Goal: Task Accomplishment & Management: Use online tool/utility

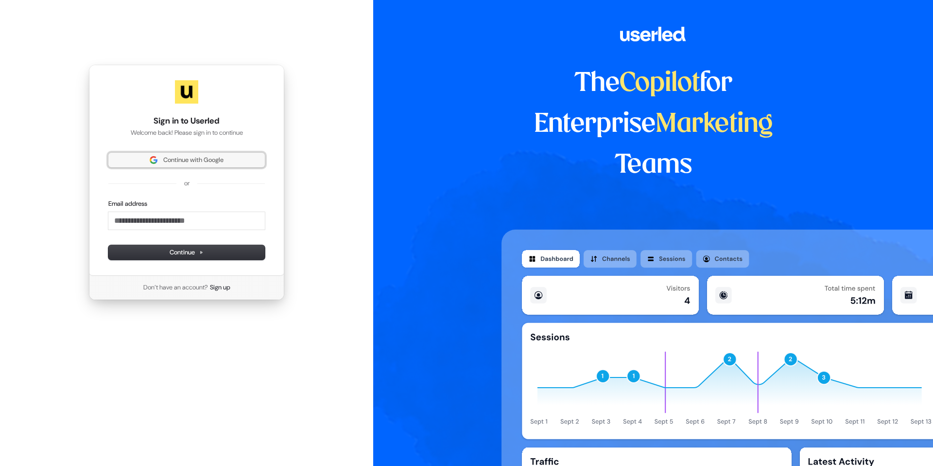
click at [175, 159] on span "Continue with Google" at bounding box center [193, 160] width 60 height 9
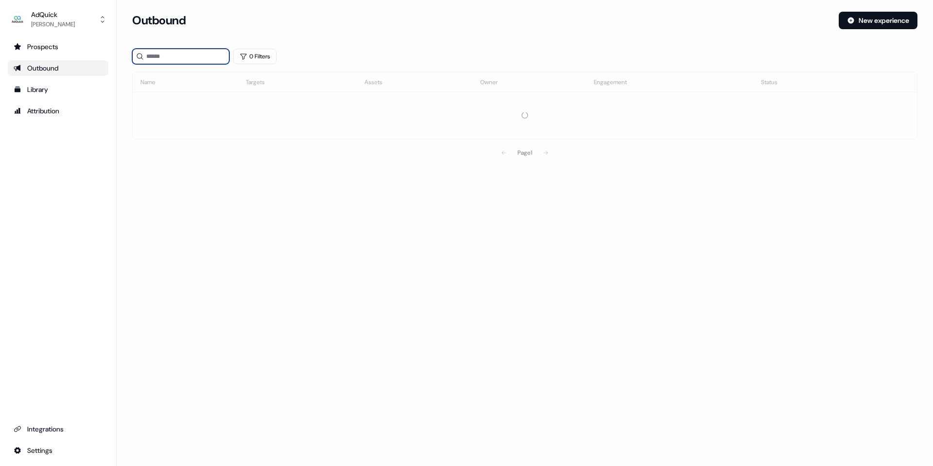
click at [184, 58] on input at bounding box center [180, 57] width 97 height 16
type input "***"
drag, startPoint x: 187, startPoint y: 58, endPoint x: 139, endPoint y: 57, distance: 47.7
click at [139, 57] on div "***" at bounding box center [180, 57] width 97 height 16
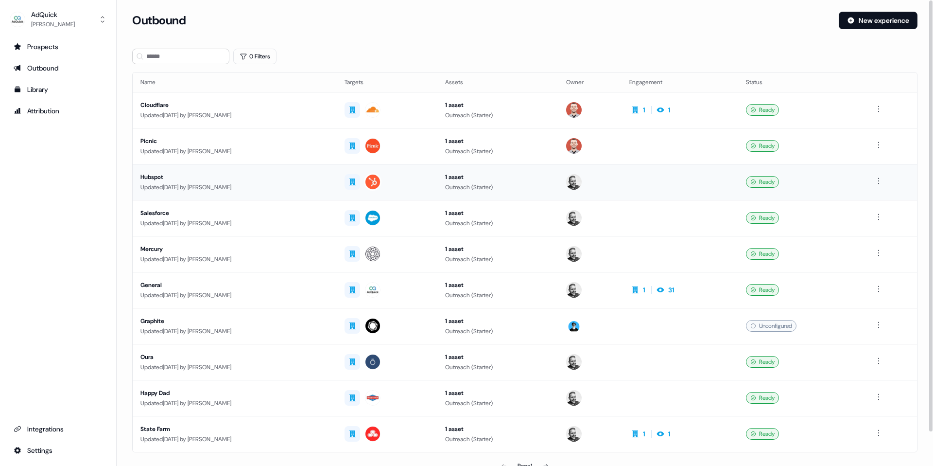
click at [248, 183] on div "Updated 12 days ago by Jason Hanson" at bounding box center [234, 187] width 189 height 10
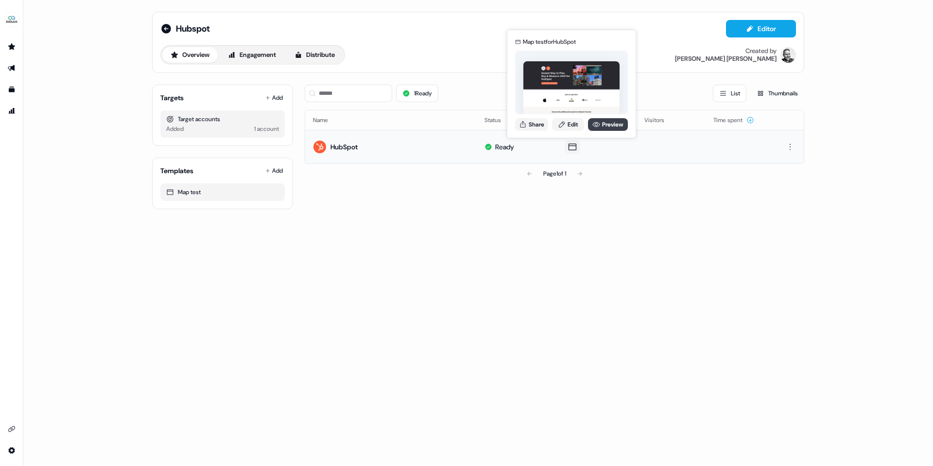
click at [608, 123] on link "Preview" at bounding box center [608, 124] width 40 height 13
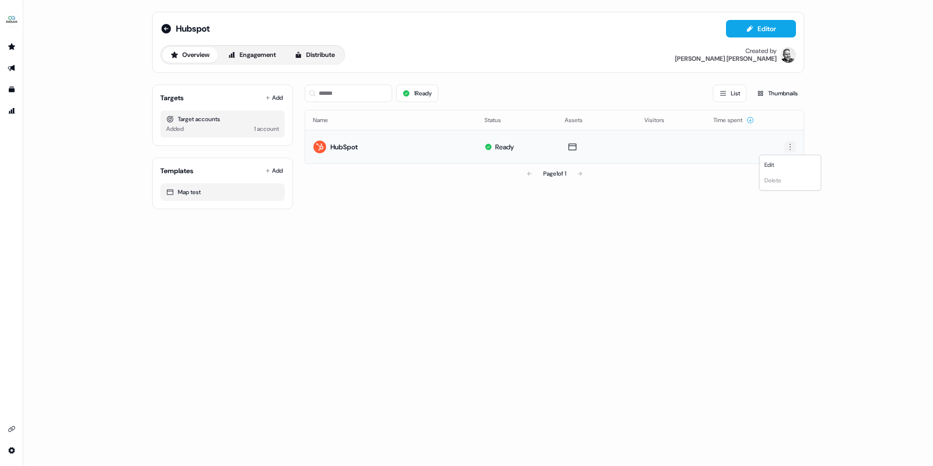
click at [792, 148] on html "For the best experience switch devices to a bigger screen. Go to Userled.io Hub…" at bounding box center [466, 233] width 933 height 466
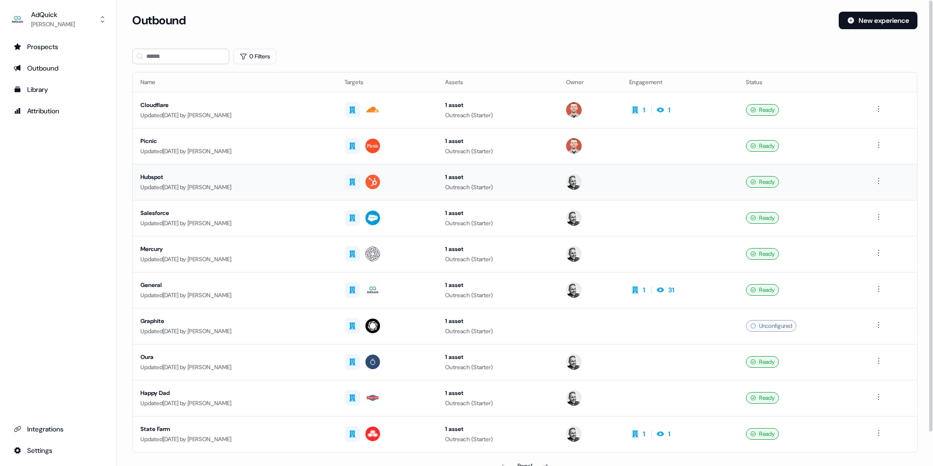
click at [887, 182] on td at bounding box center [891, 182] width 52 height 36
click at [880, 182] on html "For the best experience switch devices to a bigger screen. Go to Userled.io AdQ…" at bounding box center [466, 233] width 933 height 466
click at [883, 197] on div "Duplicate" at bounding box center [881, 199] width 57 height 16
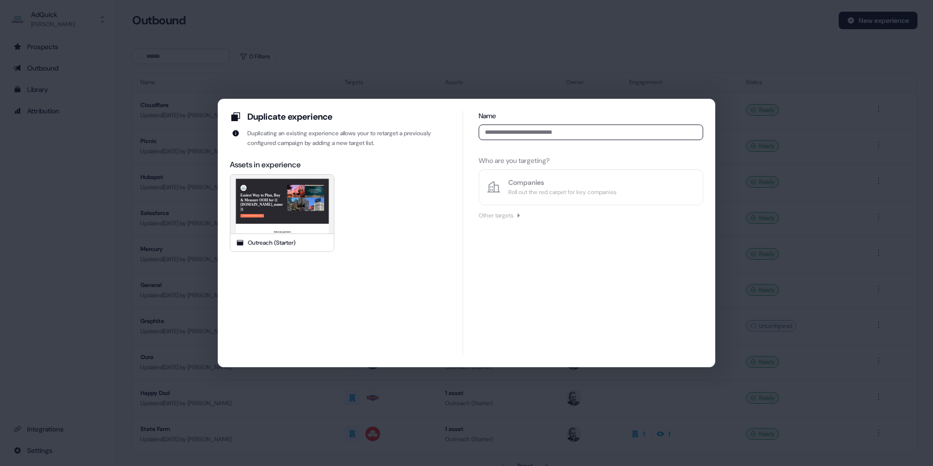
click at [532, 129] on input at bounding box center [591, 132] width 225 height 16
type input "***"
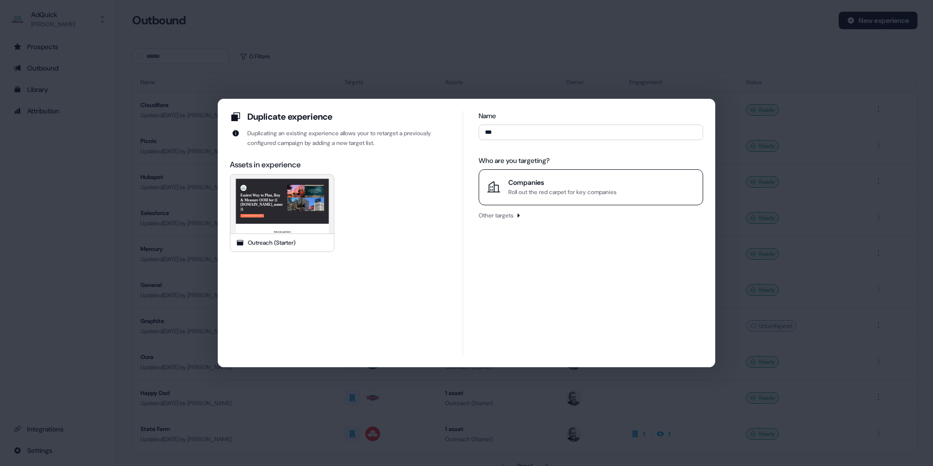
click at [550, 184] on div "Companies" at bounding box center [563, 182] width 108 height 10
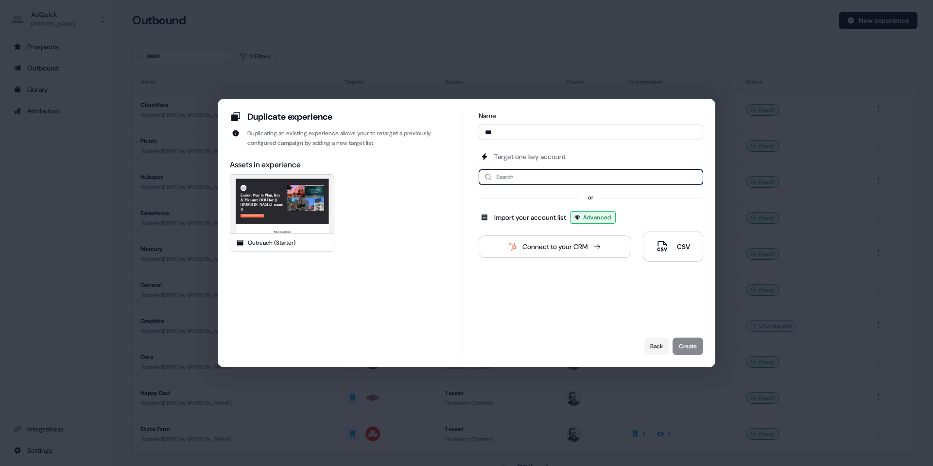
click at [509, 178] on input at bounding box center [591, 177] width 225 height 16
type input "***"
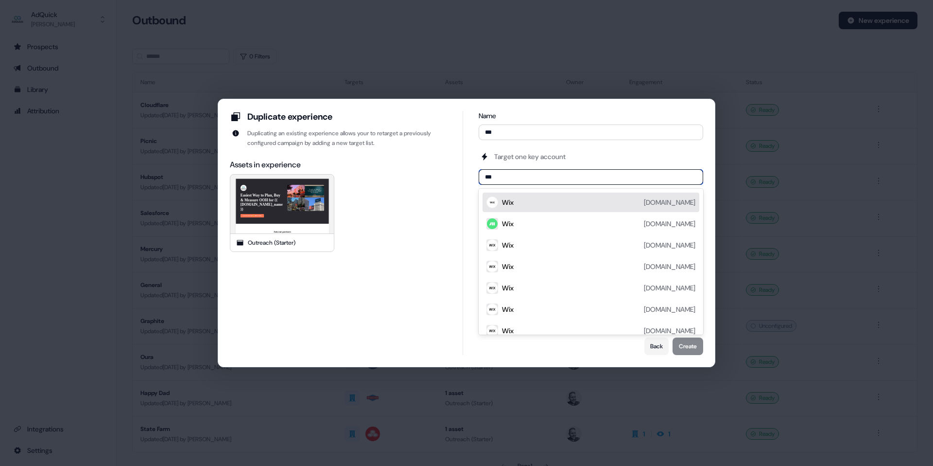
click at [532, 201] on div "Wix wix.com" at bounding box center [598, 202] width 193 height 12
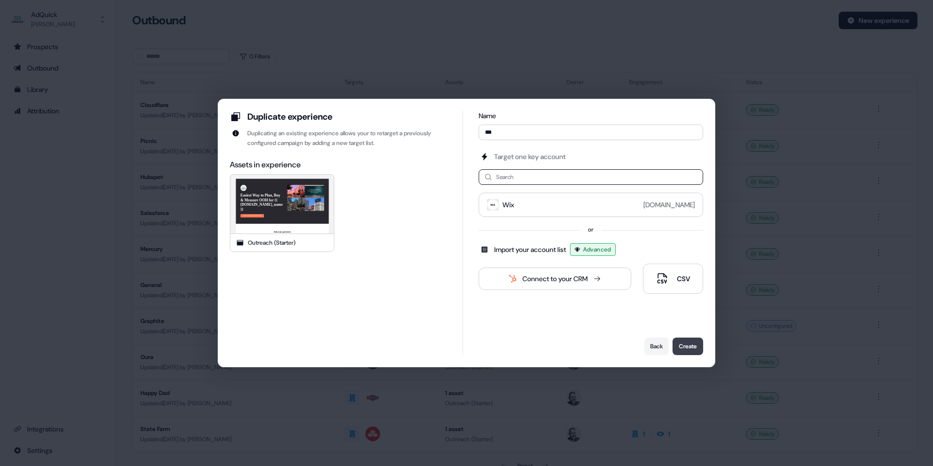
click at [691, 342] on button "Create" at bounding box center [688, 346] width 31 height 18
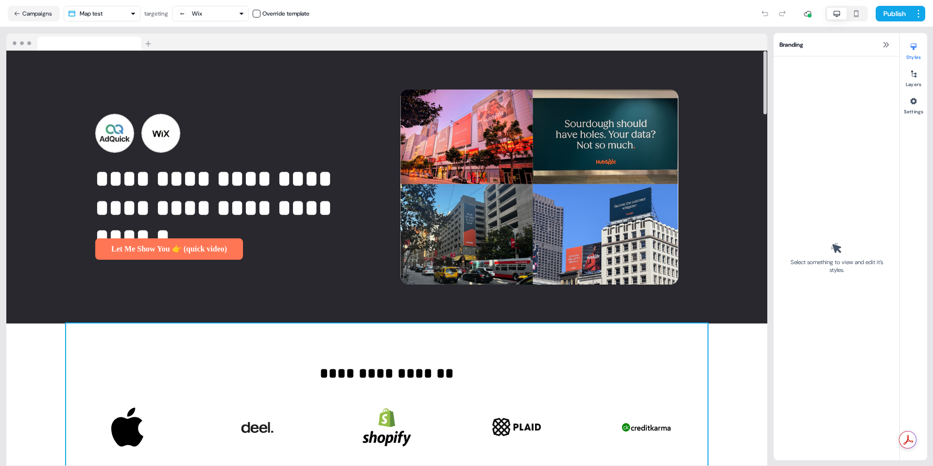
scroll to position [206, 0]
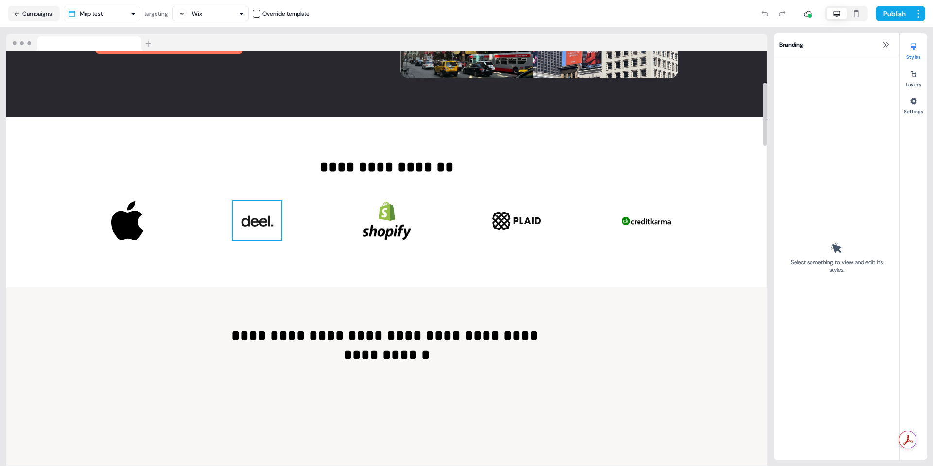
click at [263, 230] on img at bounding box center [257, 220] width 49 height 39
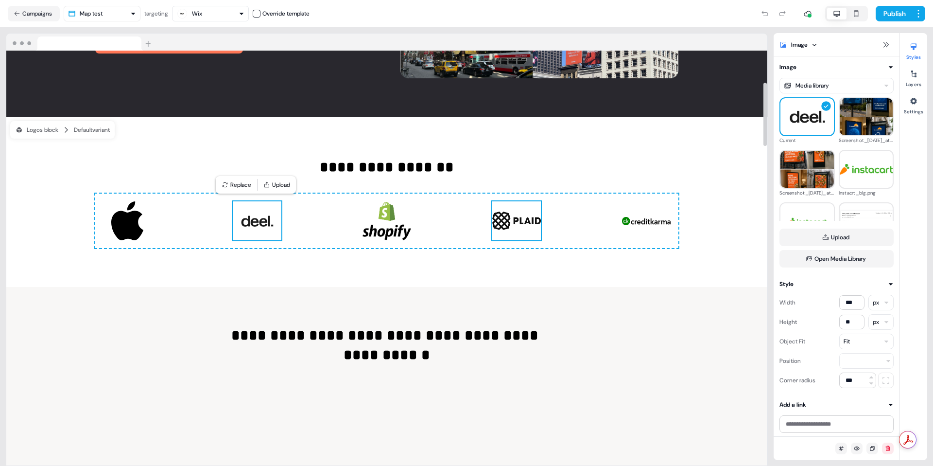
click at [534, 222] on img at bounding box center [516, 220] width 49 height 39
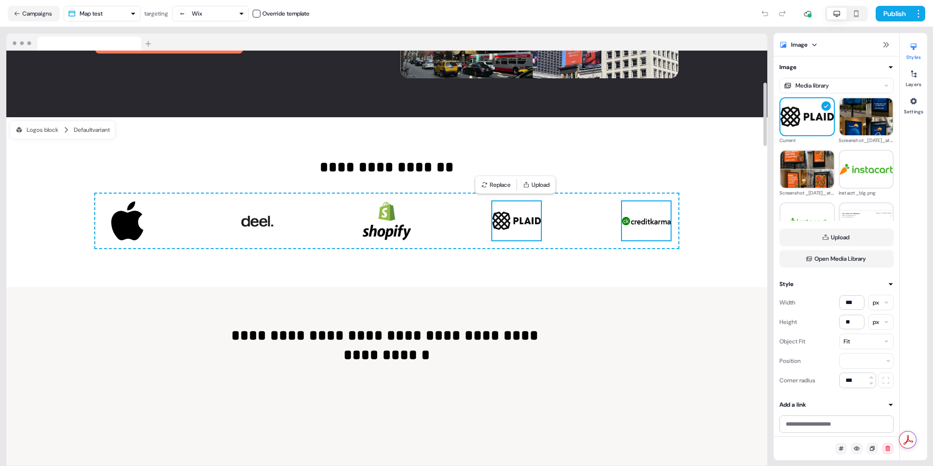
click at [633, 220] on img at bounding box center [646, 220] width 49 height 39
click at [626, 187] on button "Replace" at bounding box center [625, 185] width 37 height 14
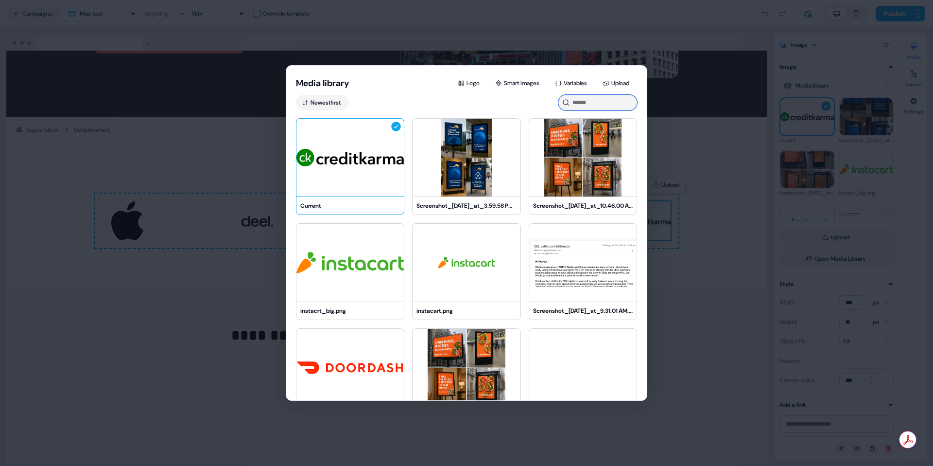
click at [584, 106] on input at bounding box center [598, 103] width 79 height 16
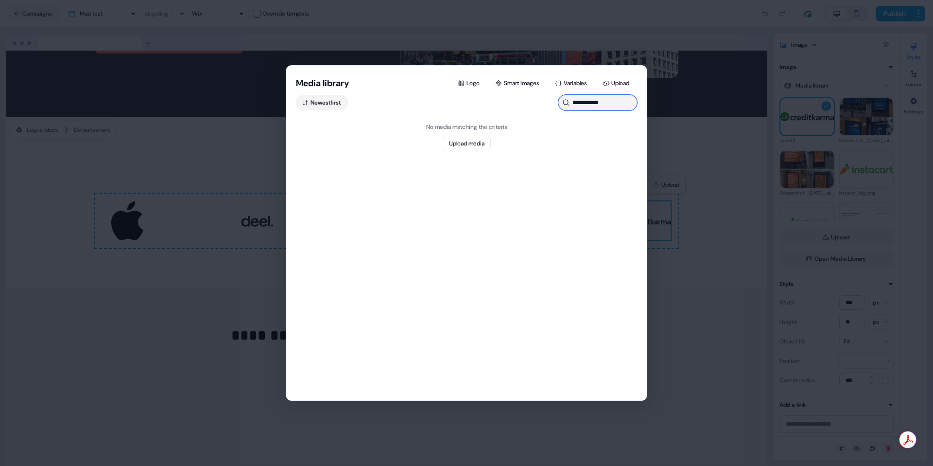
type input "**********"
click at [462, 142] on button "Upload media" at bounding box center [467, 144] width 48 height 16
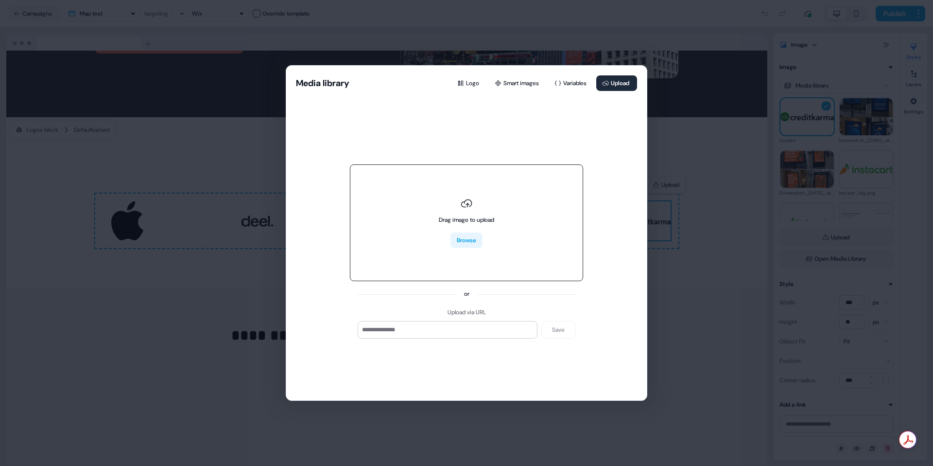
click at [471, 242] on button "Browse" at bounding box center [467, 240] width 32 height 16
type input "**********"
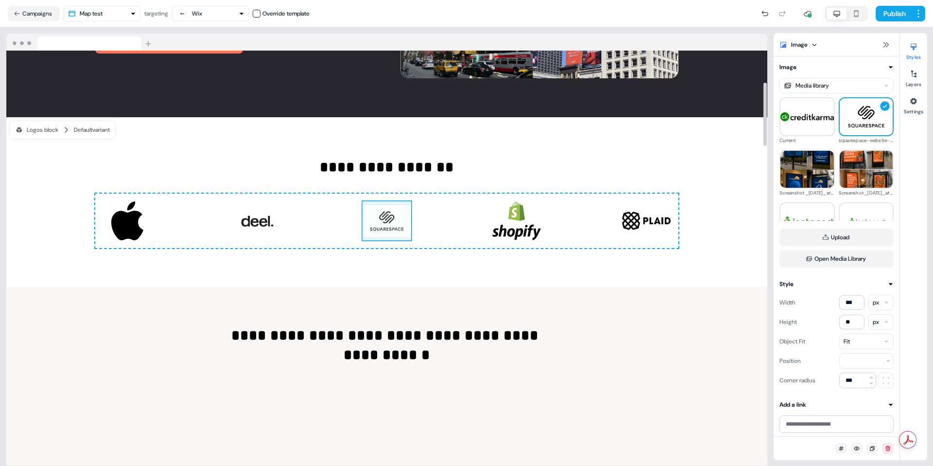
drag, startPoint x: 642, startPoint y: 220, endPoint x: 393, endPoint y: 217, distance: 248.5
click at [393, 217] on div "To pick up a draggable item, press the space bar. While dragging, use the arrow…" at bounding box center [386, 220] width 583 height 54
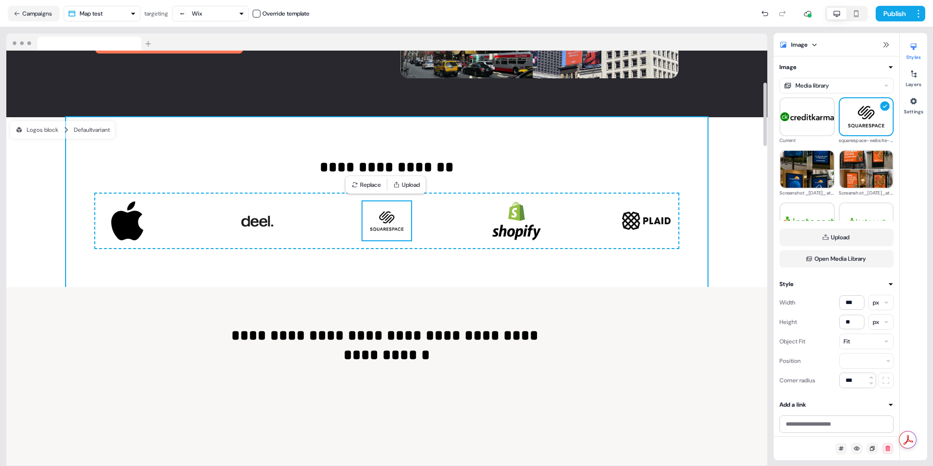
click at [546, 163] on div "**********" at bounding box center [387, 202] width 642 height 170
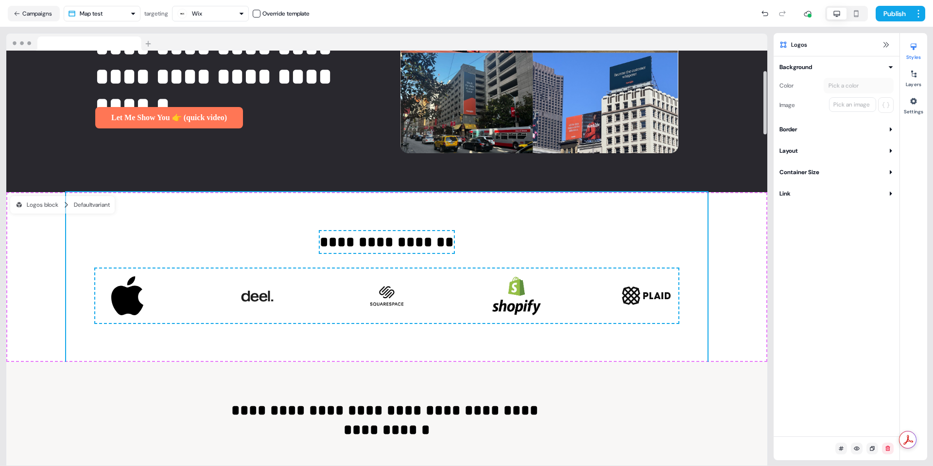
scroll to position [0, 0]
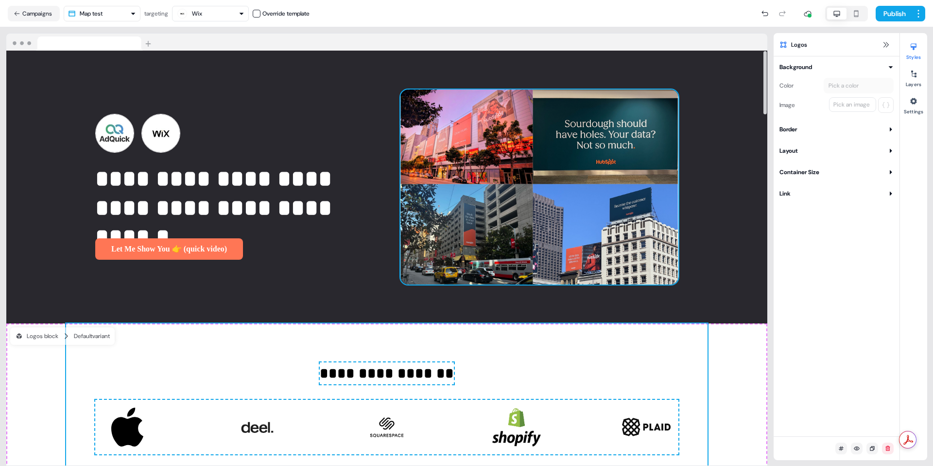
click at [502, 180] on img at bounding box center [540, 186] width 278 height 195
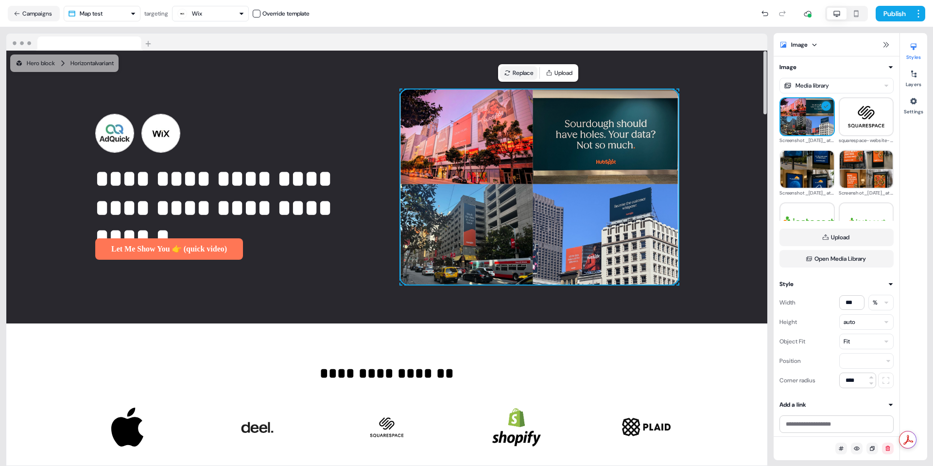
click at [521, 71] on button "Replace" at bounding box center [518, 73] width 37 height 14
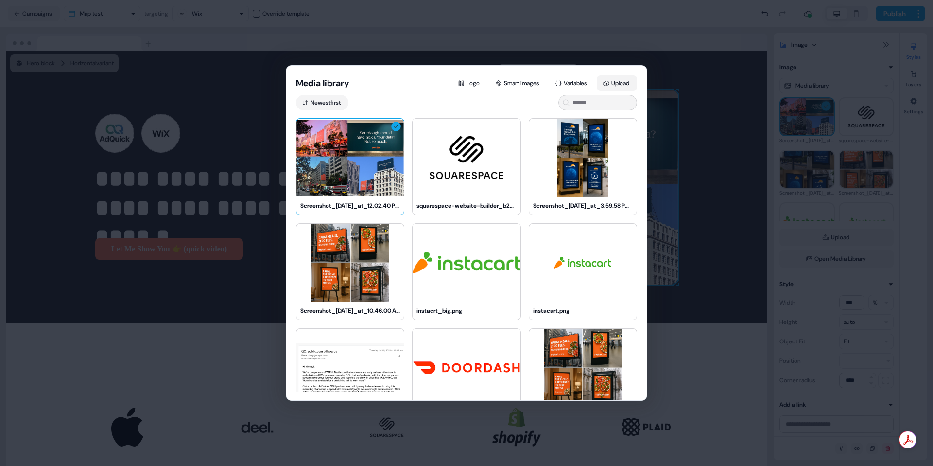
click at [621, 82] on button "Upload" at bounding box center [617, 83] width 40 height 16
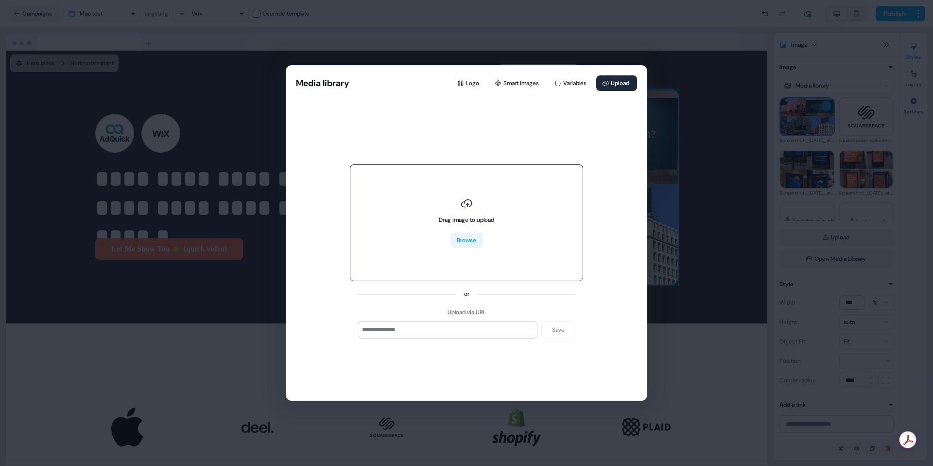
click at [461, 240] on button "Browse" at bounding box center [467, 240] width 32 height 16
type input "**********"
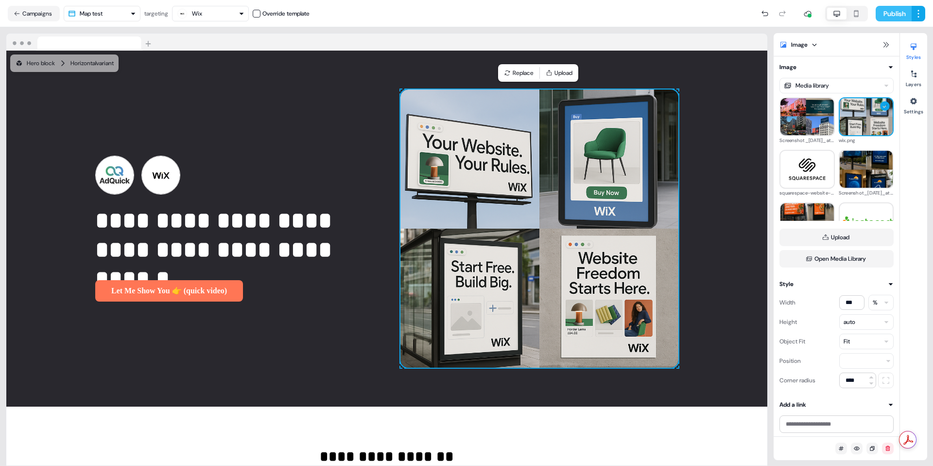
click at [893, 13] on button "Publish" at bounding box center [894, 14] width 36 height 16
click at [898, 13] on button "Publish" at bounding box center [894, 14] width 36 height 16
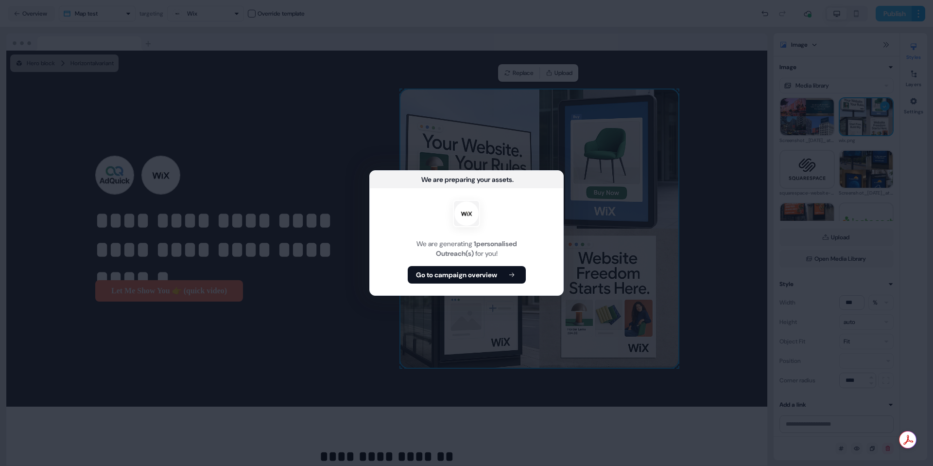
click at [884, 13] on div "We are preparing your assets ... We are generating 1 personalised Outreach(s) f…" at bounding box center [466, 233] width 933 height 466
click at [465, 276] on b "Go to campaign overview" at bounding box center [456, 275] width 81 height 10
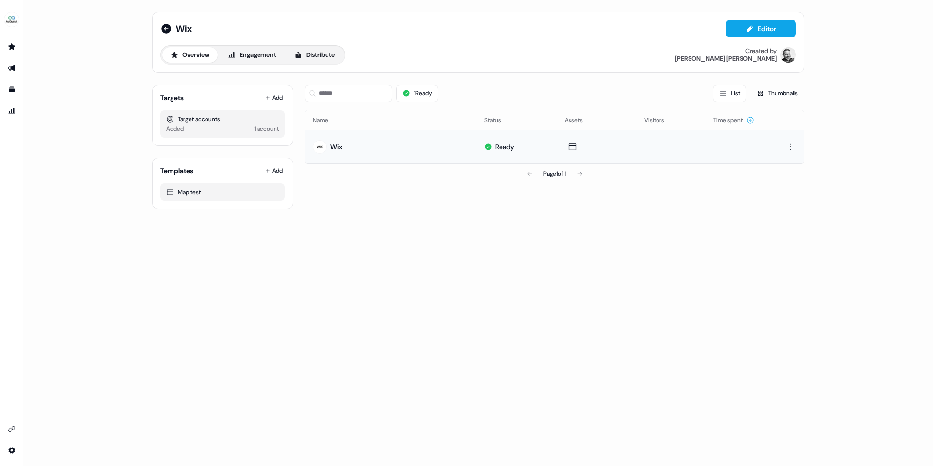
click at [648, 146] on td at bounding box center [671, 147] width 69 height 34
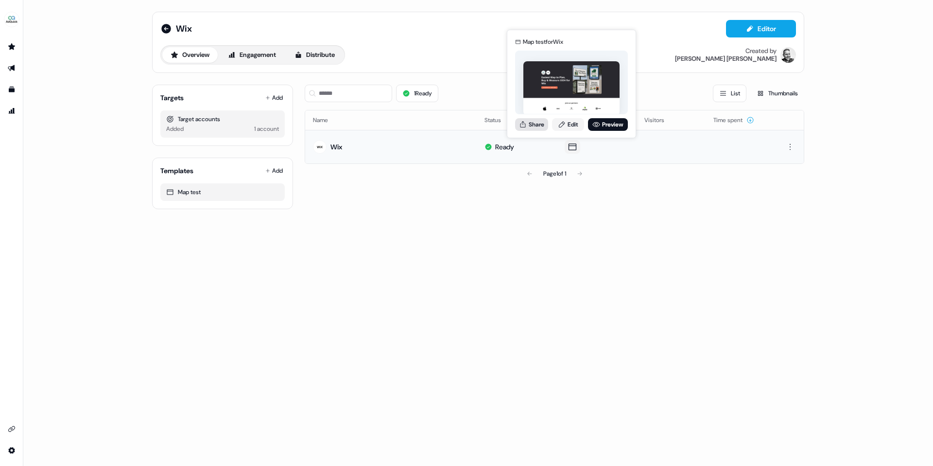
click at [537, 127] on button "Share" at bounding box center [531, 124] width 33 height 13
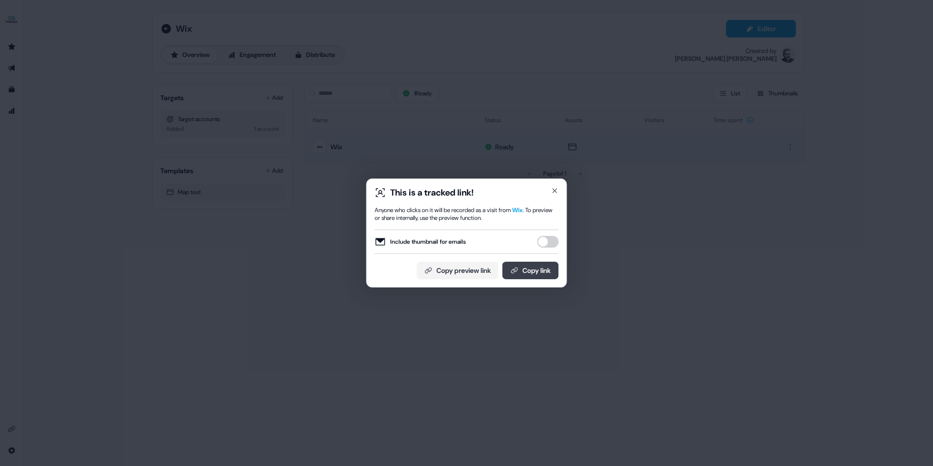
click at [536, 268] on button "Copy link" at bounding box center [531, 271] width 56 height 18
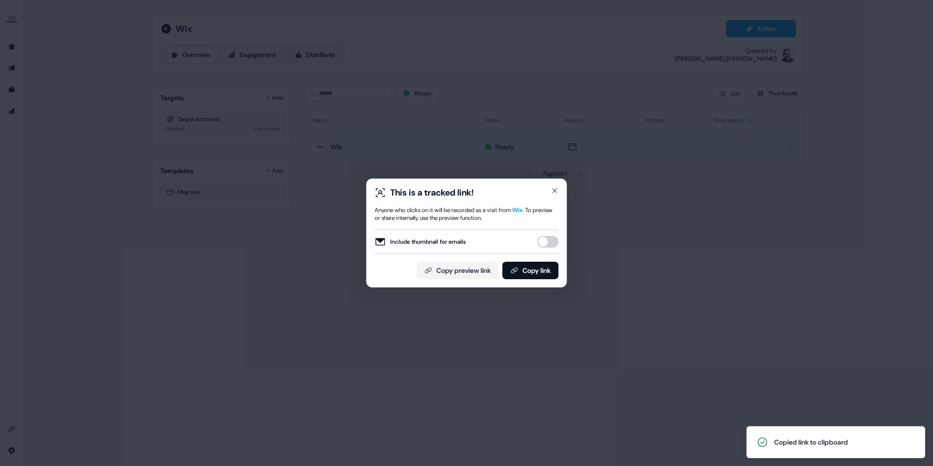
click at [638, 242] on div "This is a tracked link! Anyone who clicks on it will be recorded as a visit fro…" at bounding box center [466, 233] width 933 height 466
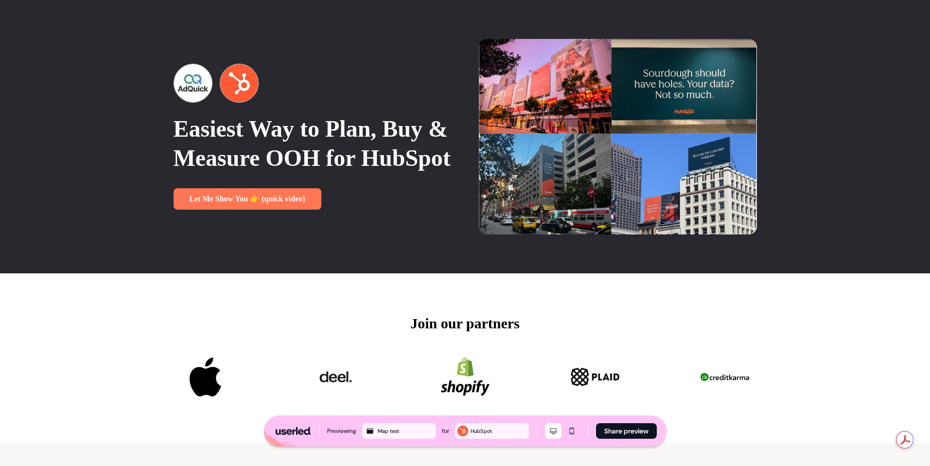
click at [587, 149] on img at bounding box center [618, 136] width 278 height 195
click at [625, 136] on img at bounding box center [618, 136] width 278 height 195
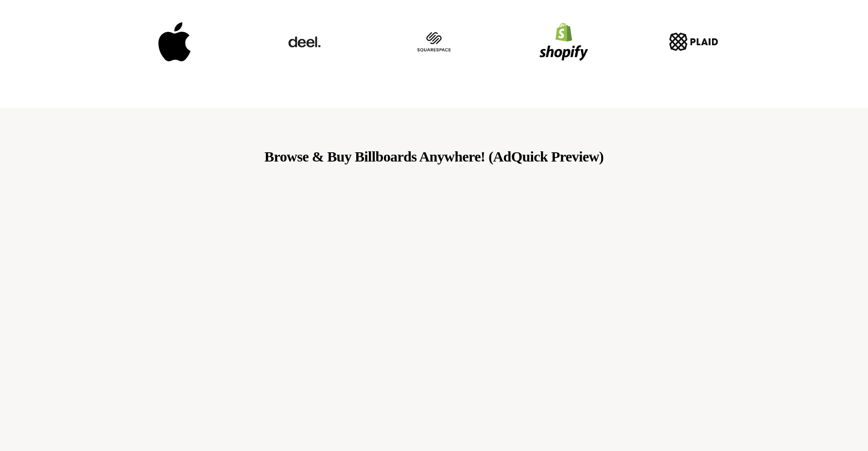
scroll to position [517, 0]
